Goal: Transaction & Acquisition: Book appointment/travel/reservation

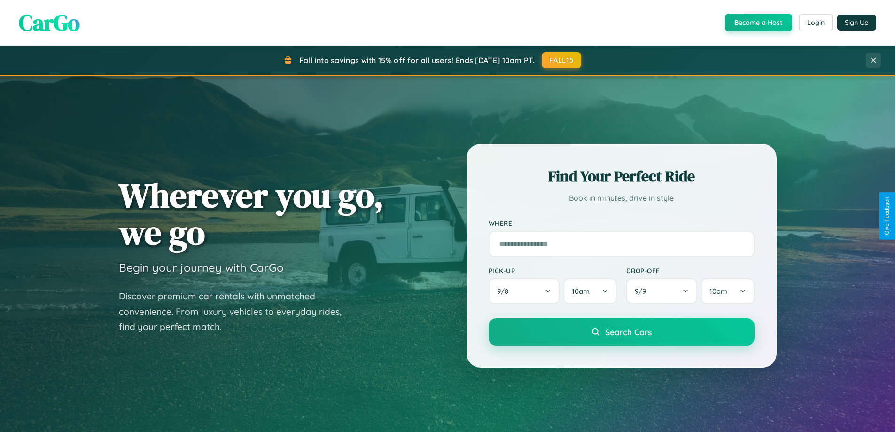
scroll to position [28, 0]
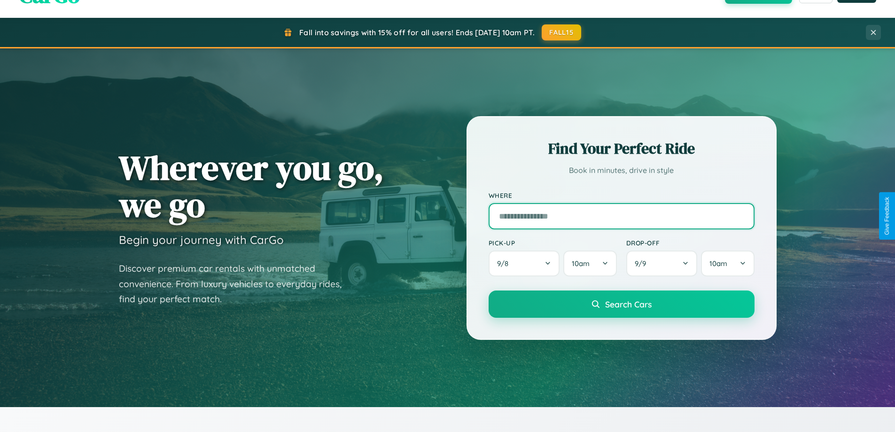
click at [621, 216] on input "text" at bounding box center [622, 216] width 266 height 26
type input "*****"
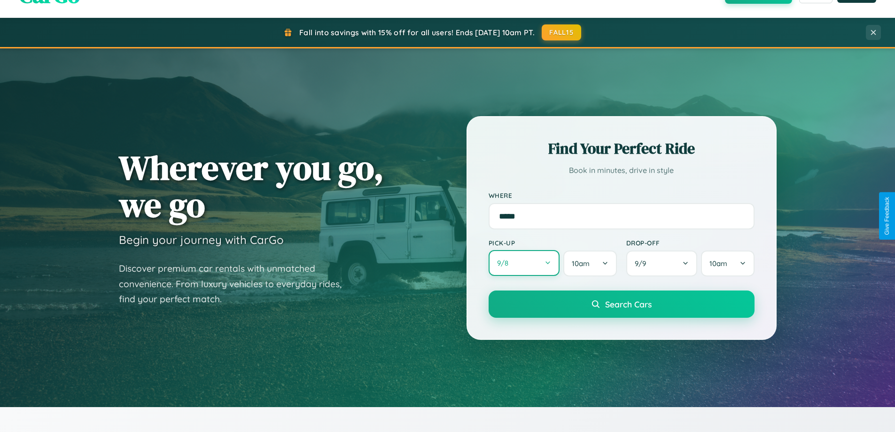
click at [524, 263] on button "9 / 8" at bounding box center [524, 263] width 71 height 26
select select "*"
select select "****"
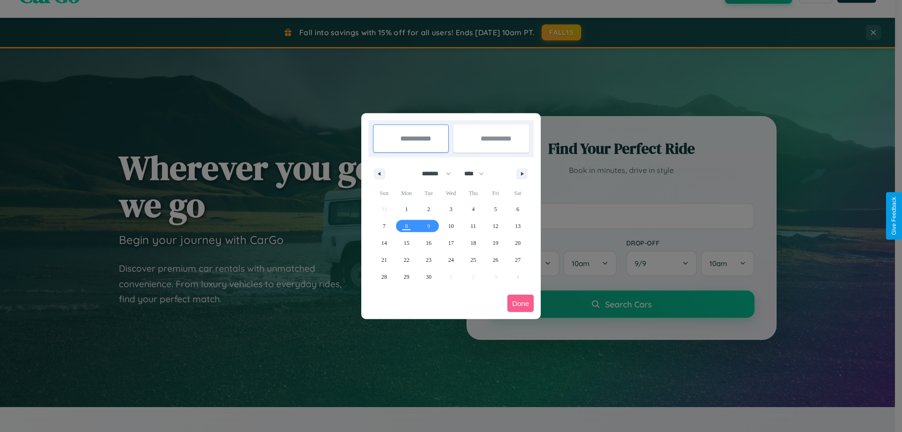
drag, startPoint x: 432, startPoint y: 173, endPoint x: 451, endPoint y: 188, distance: 24.1
click at [432, 173] on select "******* ******** ***** ***** *** **** **** ****** ********* ******* ******** **…" at bounding box center [435, 174] width 40 height 16
click at [518, 226] on span "13" at bounding box center [518, 226] width 6 height 17
type input "**********"
click at [428, 242] on span "16" at bounding box center [429, 242] width 6 height 17
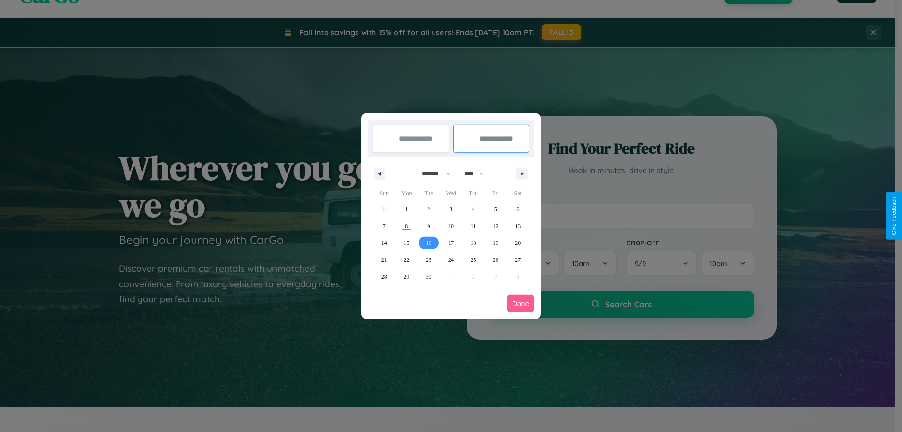
type input "**********"
click at [521, 303] on button "Done" at bounding box center [520, 303] width 26 height 17
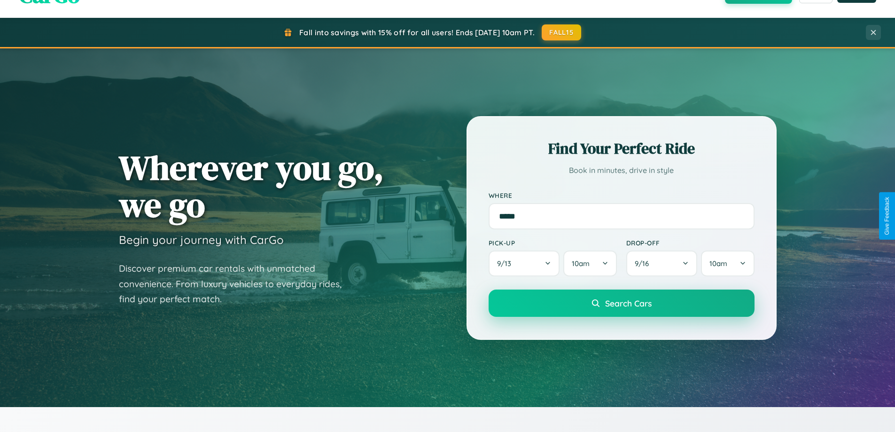
click at [621, 303] on span "Search Cars" at bounding box center [628, 303] width 47 height 10
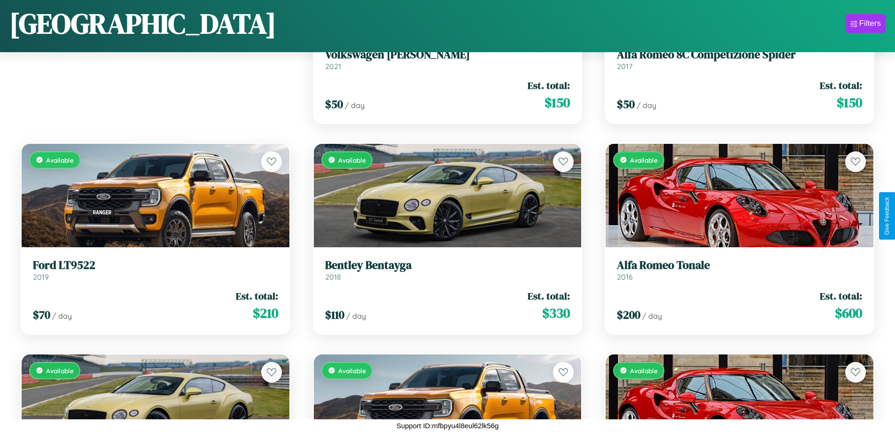
scroll to position [132, 0]
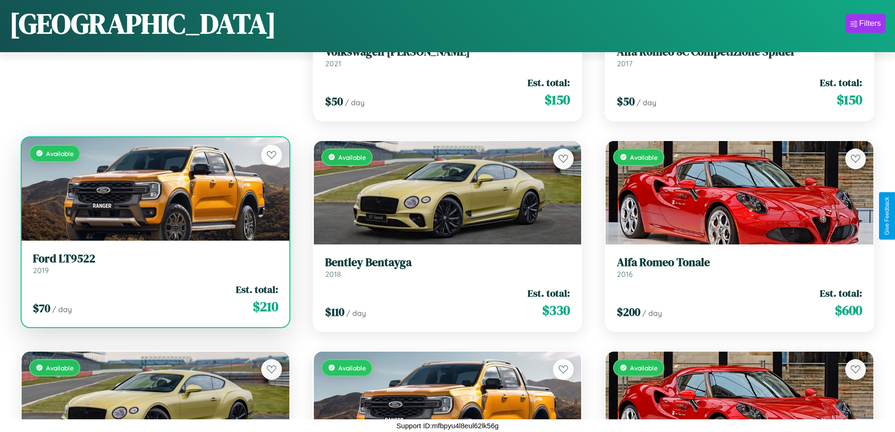
click at [154, 267] on link "Ford LT9522 2019" at bounding box center [155, 263] width 245 height 23
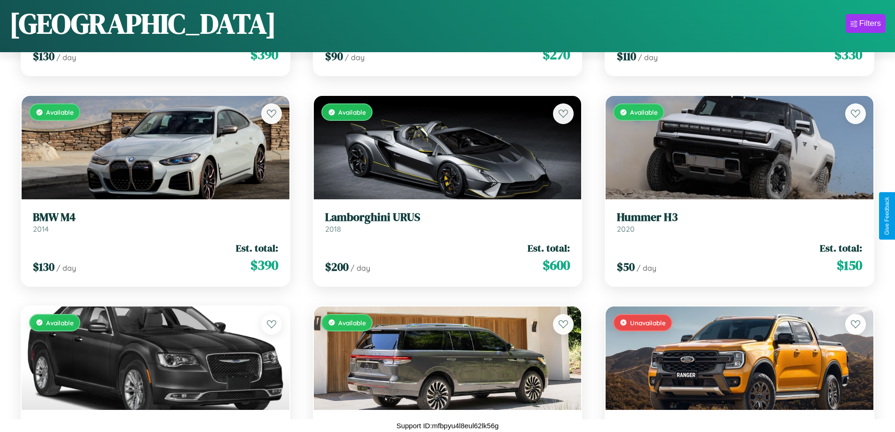
scroll to position [3077, 0]
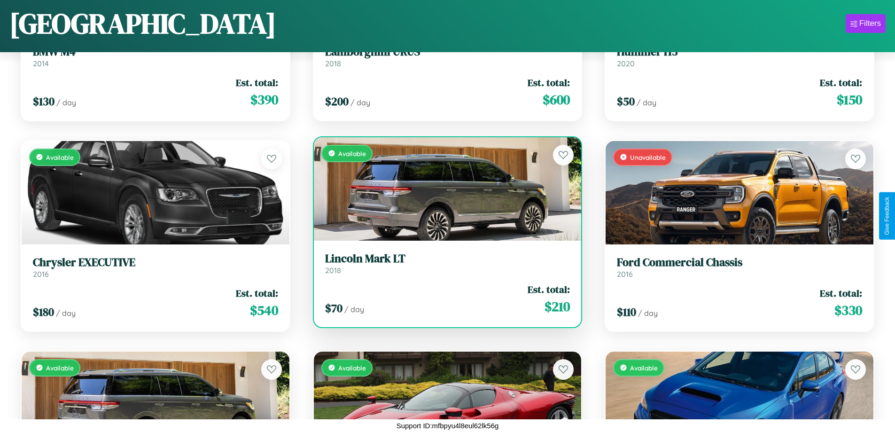
click at [444, 263] on h3 "Lincoln Mark LT" at bounding box center [447, 259] width 245 height 14
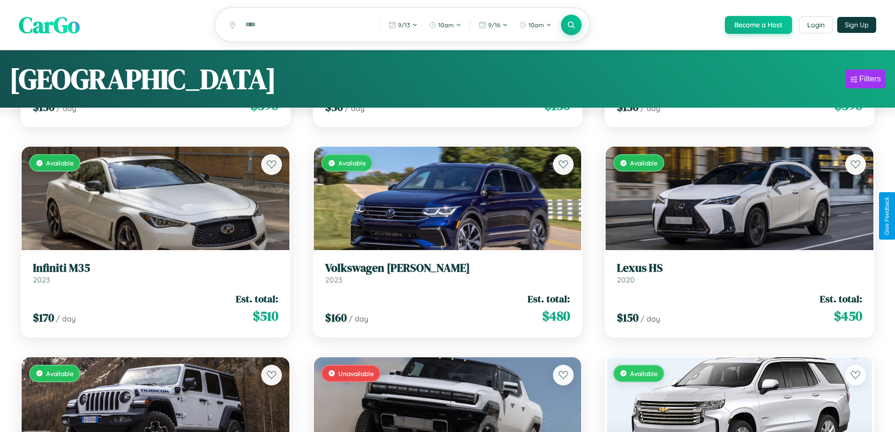
scroll to position [0, 0]
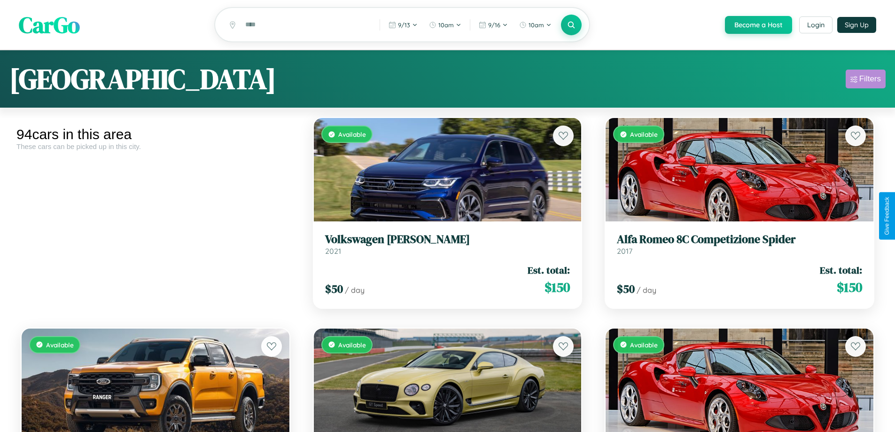
click at [865, 80] on div "Filters" at bounding box center [870, 78] width 22 height 9
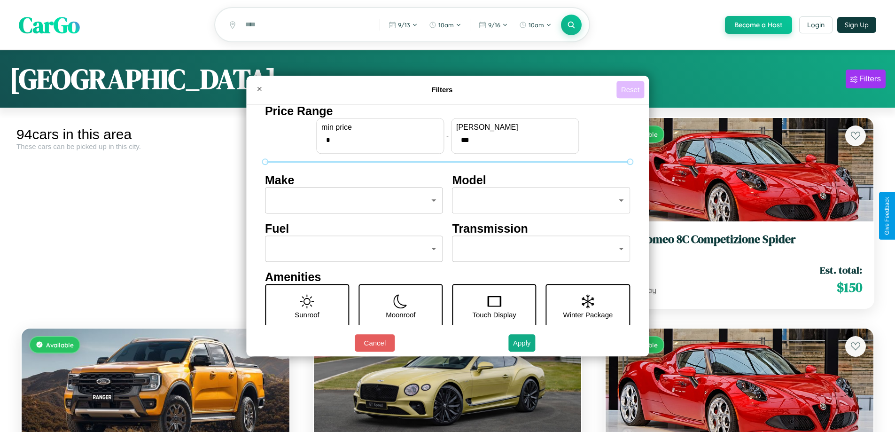
click at [631, 89] on button "Reset" at bounding box center [630, 89] width 28 height 17
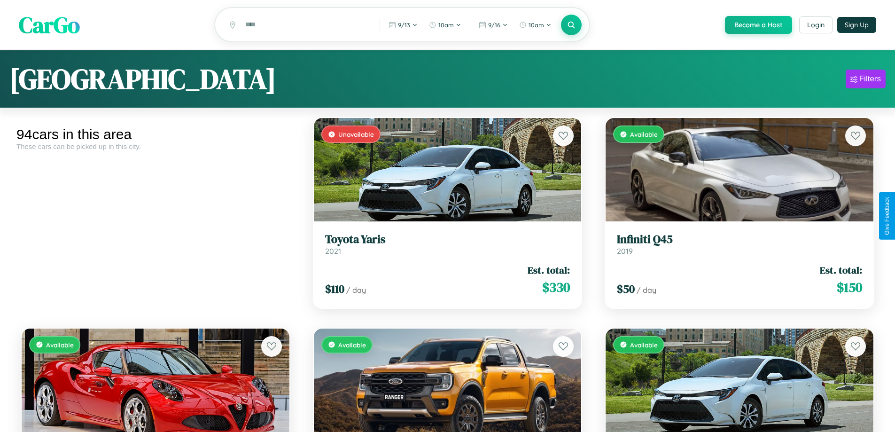
scroll to position [342, 0]
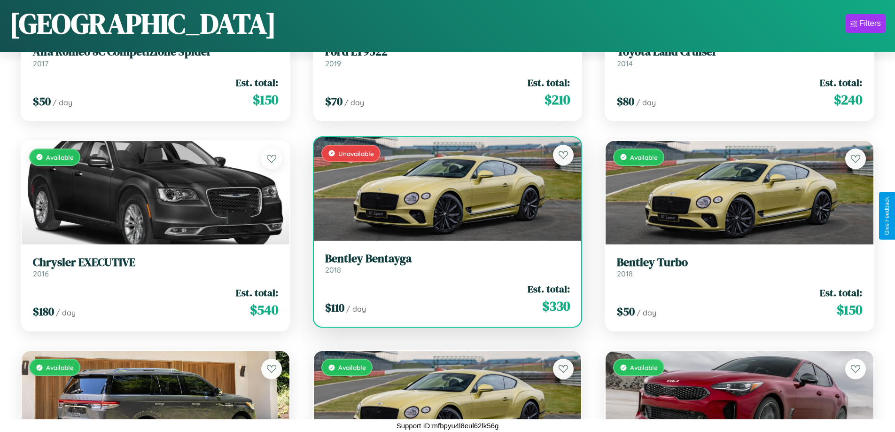
click at [444, 265] on link "Bentley Bentayga 2018" at bounding box center [447, 263] width 245 height 23
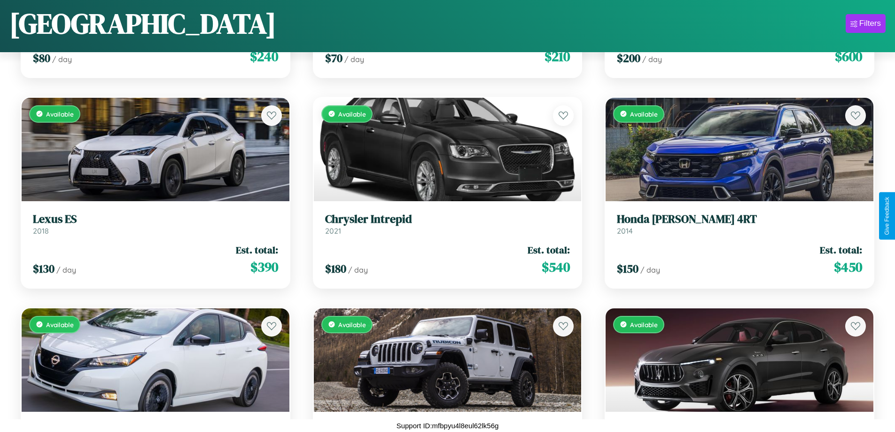
scroll to position [5602, 0]
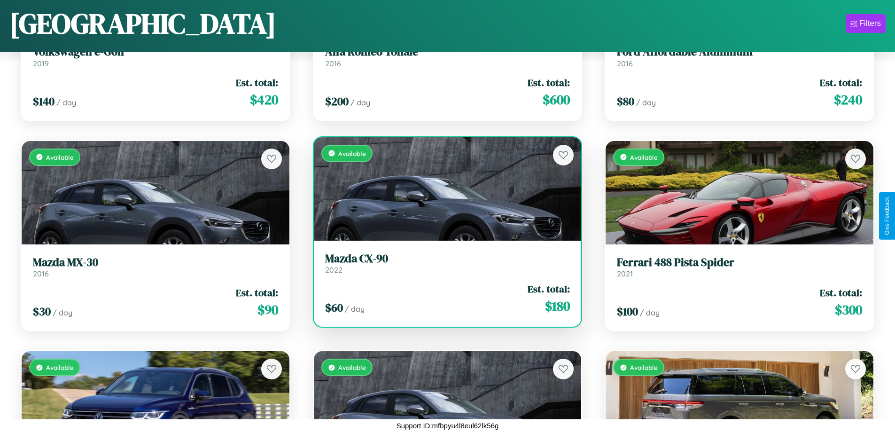
click at [444, 263] on h3 "Mazda CX-90" at bounding box center [447, 259] width 245 height 14
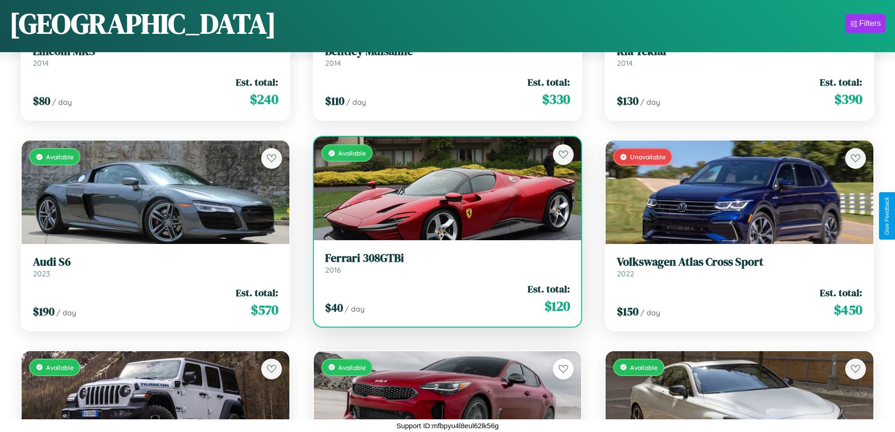
click at [444, 263] on h3 "Ferrari 308GTBi" at bounding box center [447, 258] width 245 height 14
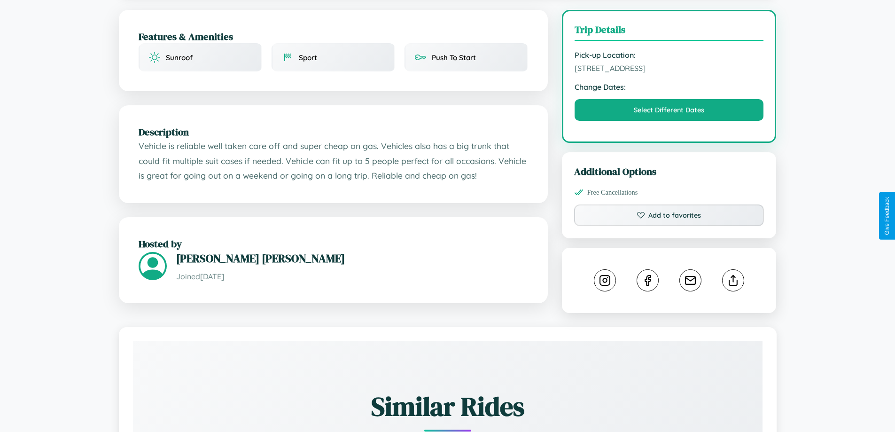
scroll to position [244, 0]
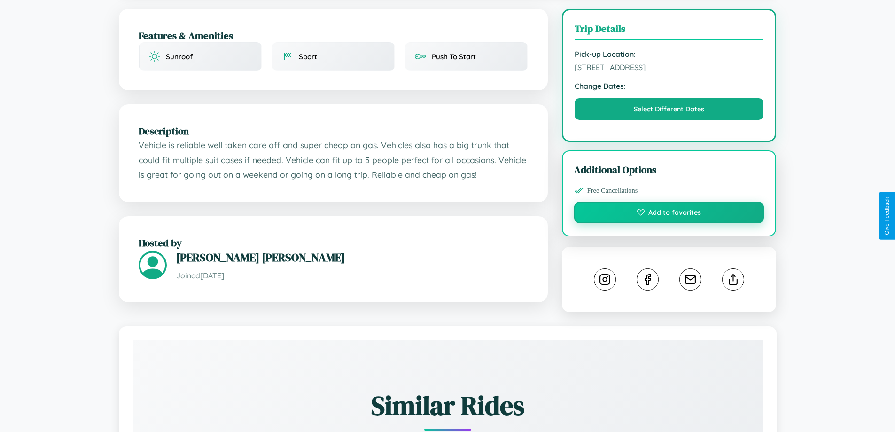
click at [669, 214] on button "Add to favorites" at bounding box center [669, 213] width 190 height 22
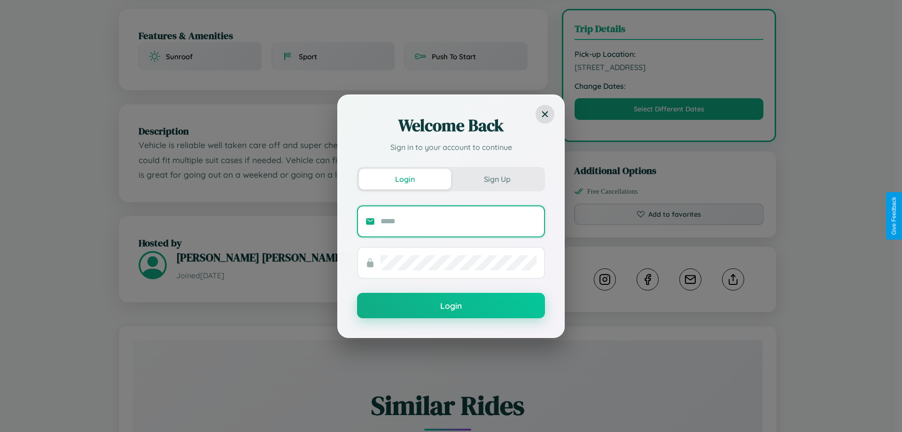
click at [459, 221] on input "text" at bounding box center [459, 221] width 156 height 15
type input "**********"
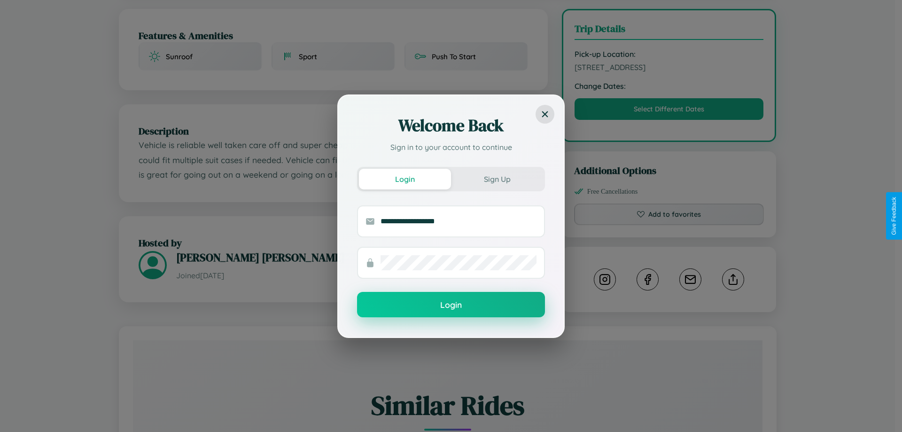
click at [451, 305] on button "Login" at bounding box center [451, 304] width 188 height 25
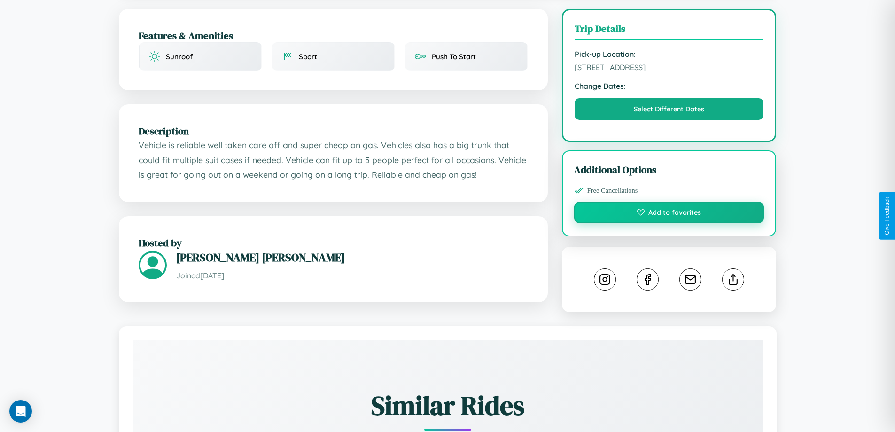
click at [669, 214] on button "Add to favorites" at bounding box center [669, 213] width 190 height 22
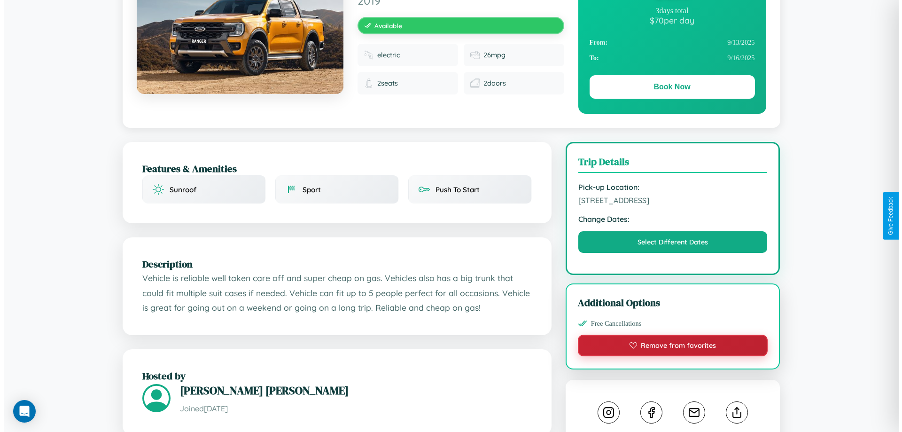
scroll to position [0, 0]
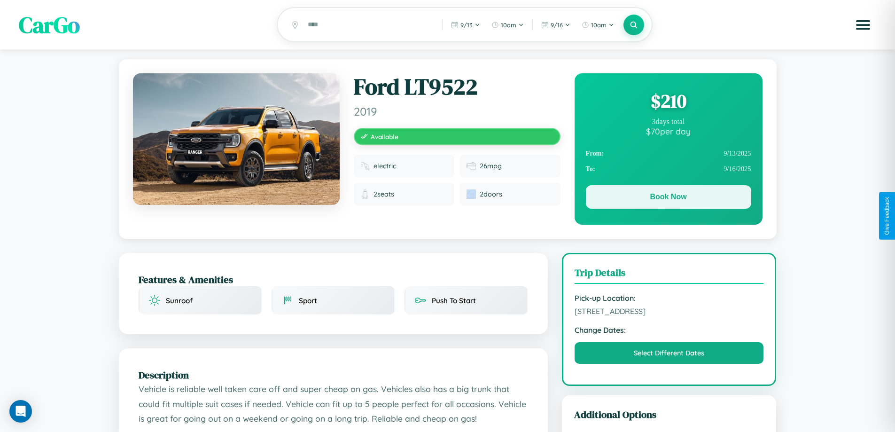
click at [668, 198] on button "Book Now" at bounding box center [668, 196] width 165 height 23
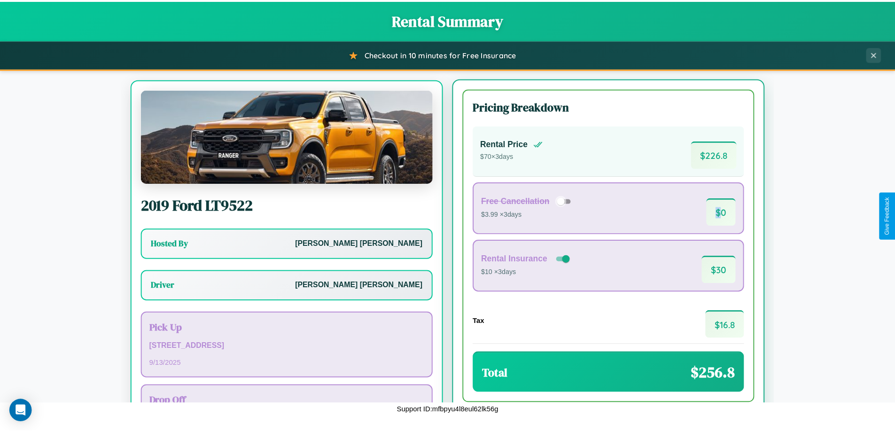
scroll to position [44, 0]
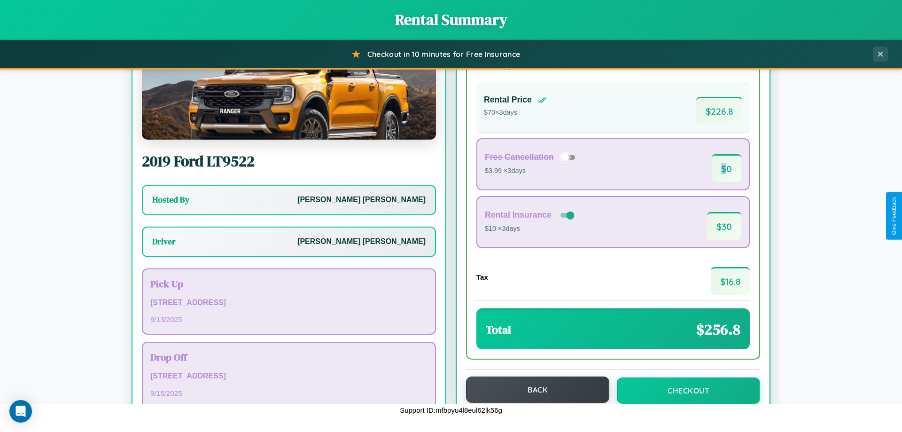
click at [533, 389] on button "Back" at bounding box center [537, 389] width 143 height 26
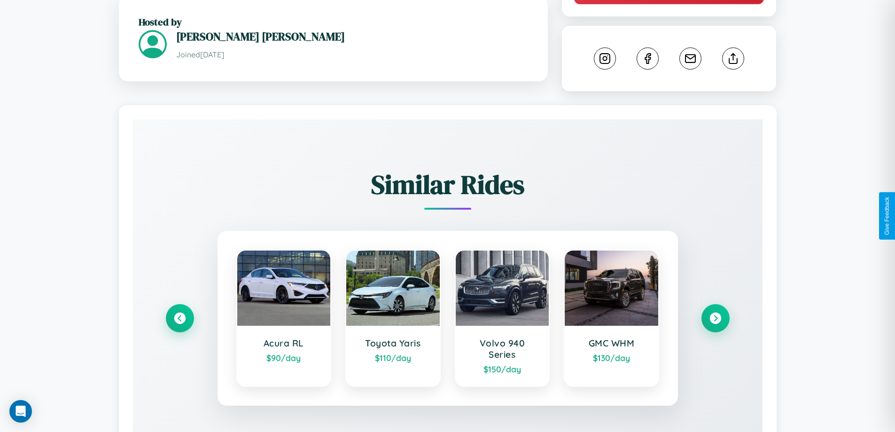
scroll to position [512, 0]
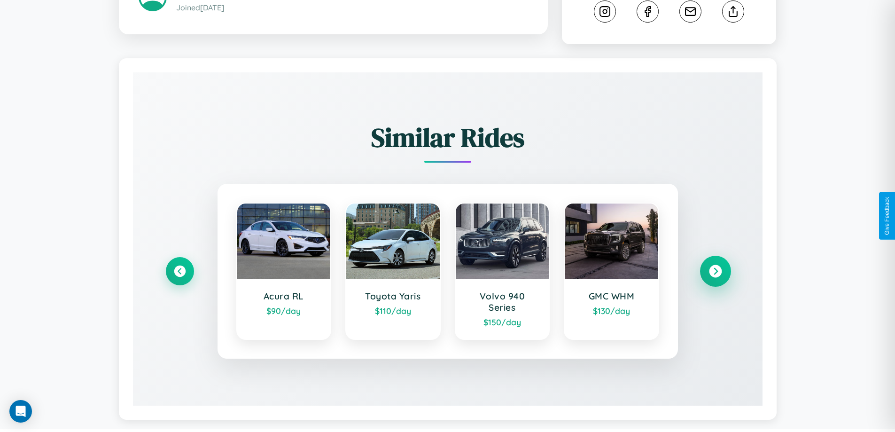
click at [715, 267] on icon at bounding box center [715, 271] width 13 height 13
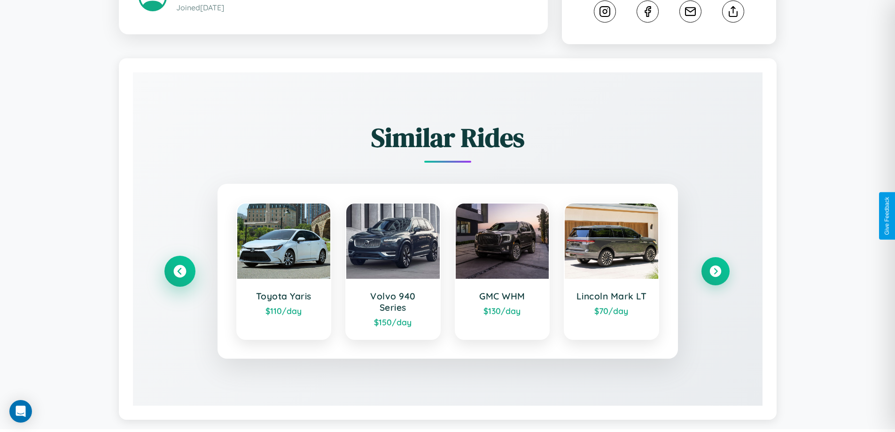
click at [179, 267] on icon at bounding box center [179, 271] width 13 height 13
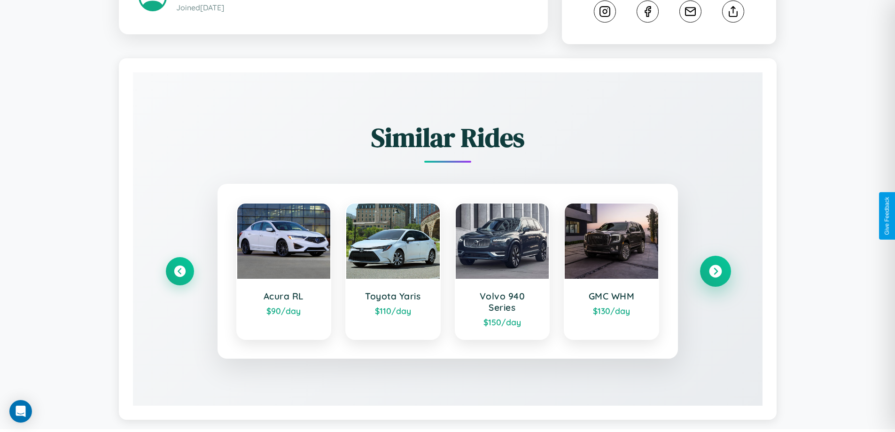
click at [715, 267] on icon at bounding box center [715, 271] width 13 height 13
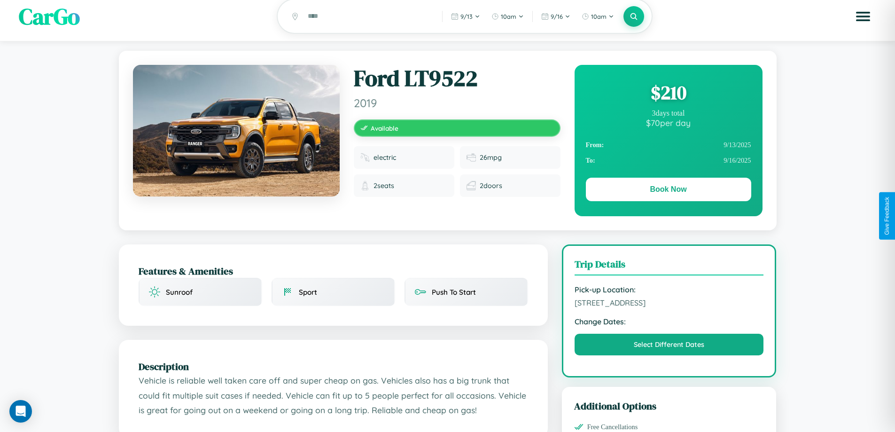
scroll to position [0, 0]
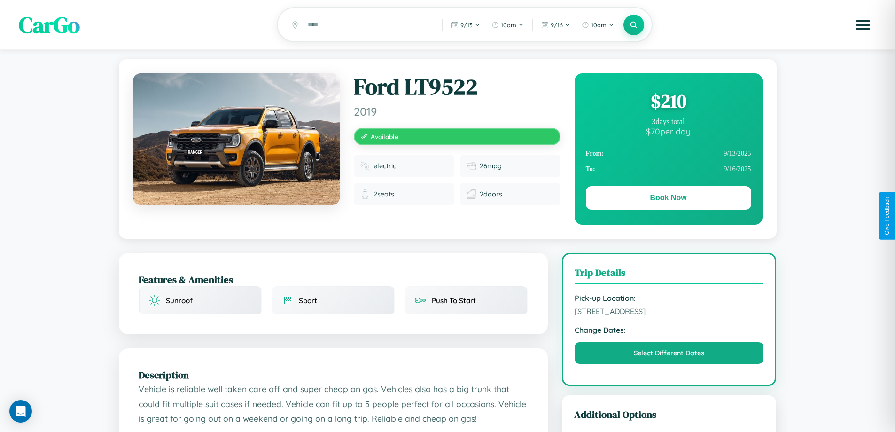
click at [668, 102] on div "$ 210" at bounding box center [668, 100] width 165 height 25
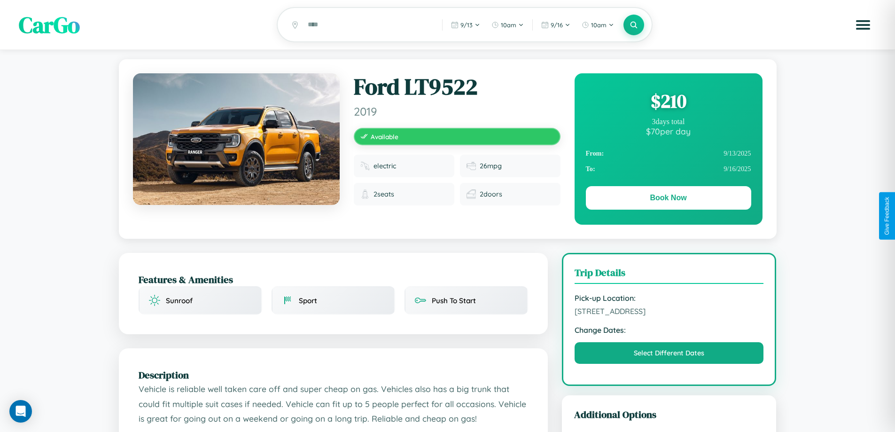
click at [668, 102] on div "$ 210" at bounding box center [668, 100] width 165 height 25
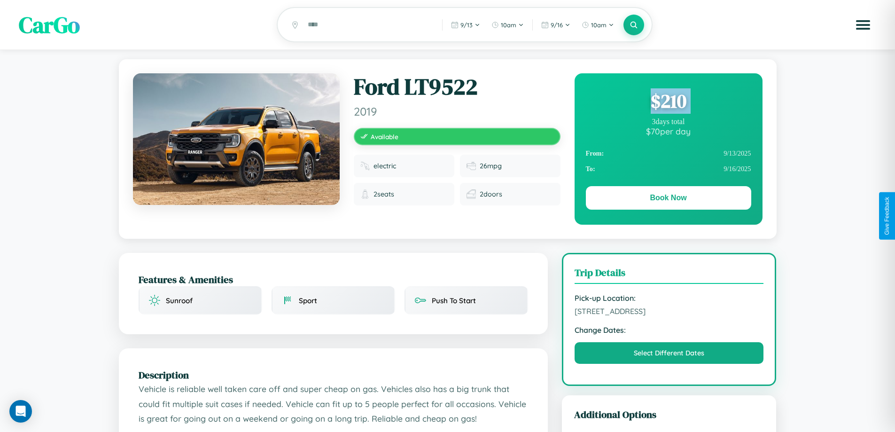
click at [668, 102] on div "$ 210" at bounding box center [668, 100] width 165 height 25
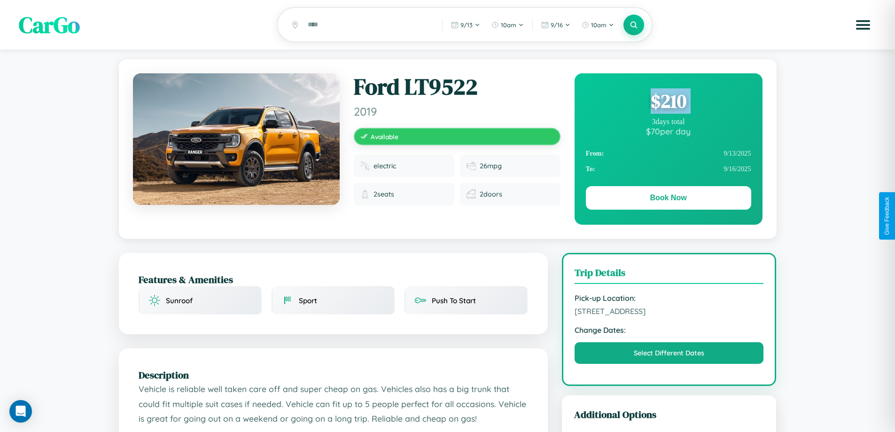
click at [668, 102] on div "$ 210" at bounding box center [668, 100] width 165 height 25
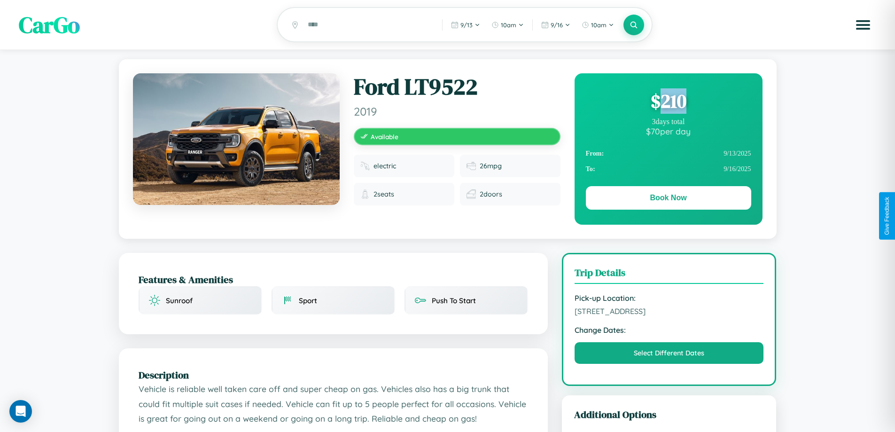
click at [668, 102] on div "$ 210" at bounding box center [668, 100] width 165 height 25
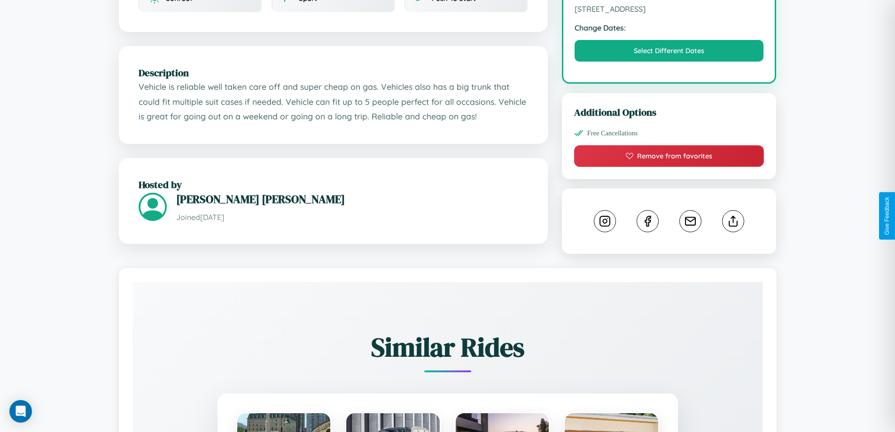
scroll to position [309, 0]
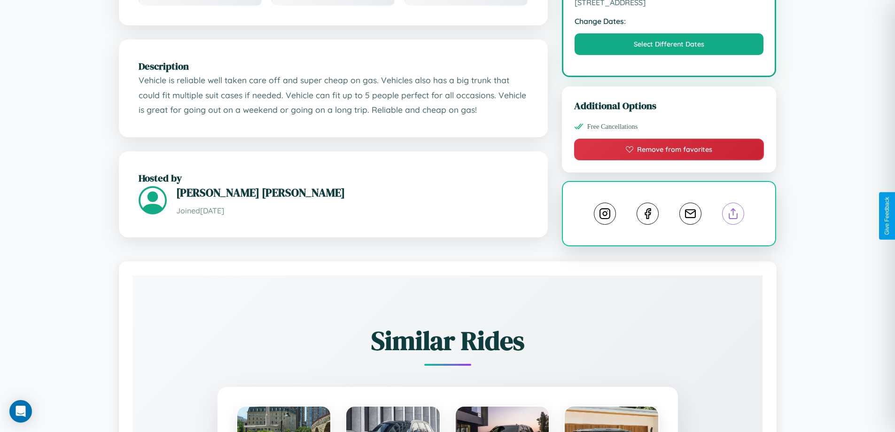
click at [733, 215] on line at bounding box center [733, 212] width 0 height 7
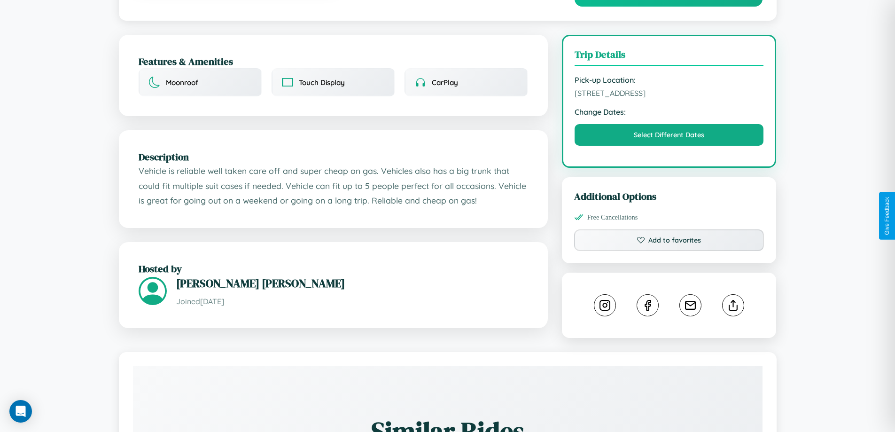
scroll to position [309, 0]
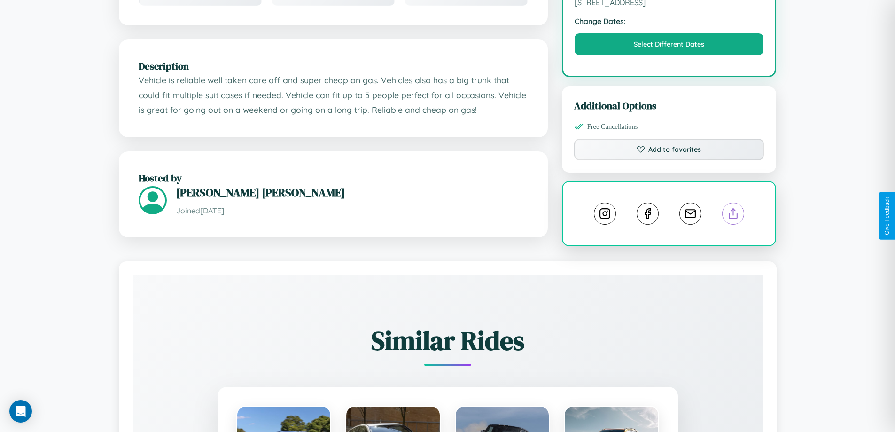
click at [733, 215] on line at bounding box center [733, 212] width 0 height 7
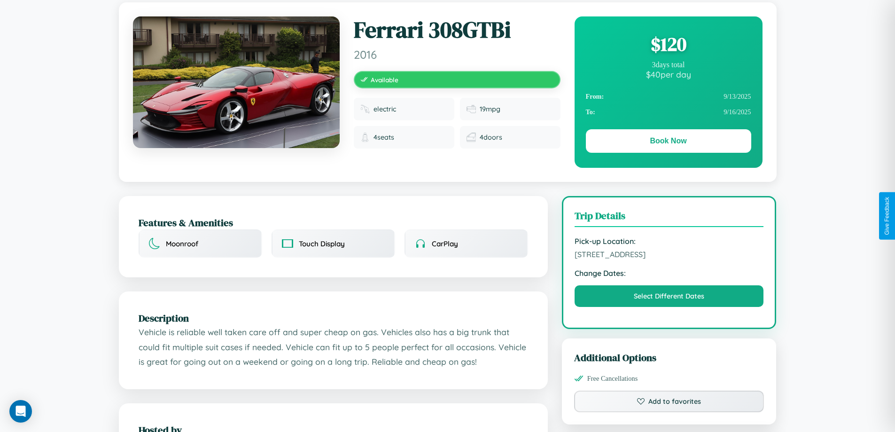
scroll to position [0, 0]
